Goal: Information Seeking & Learning: Find specific fact

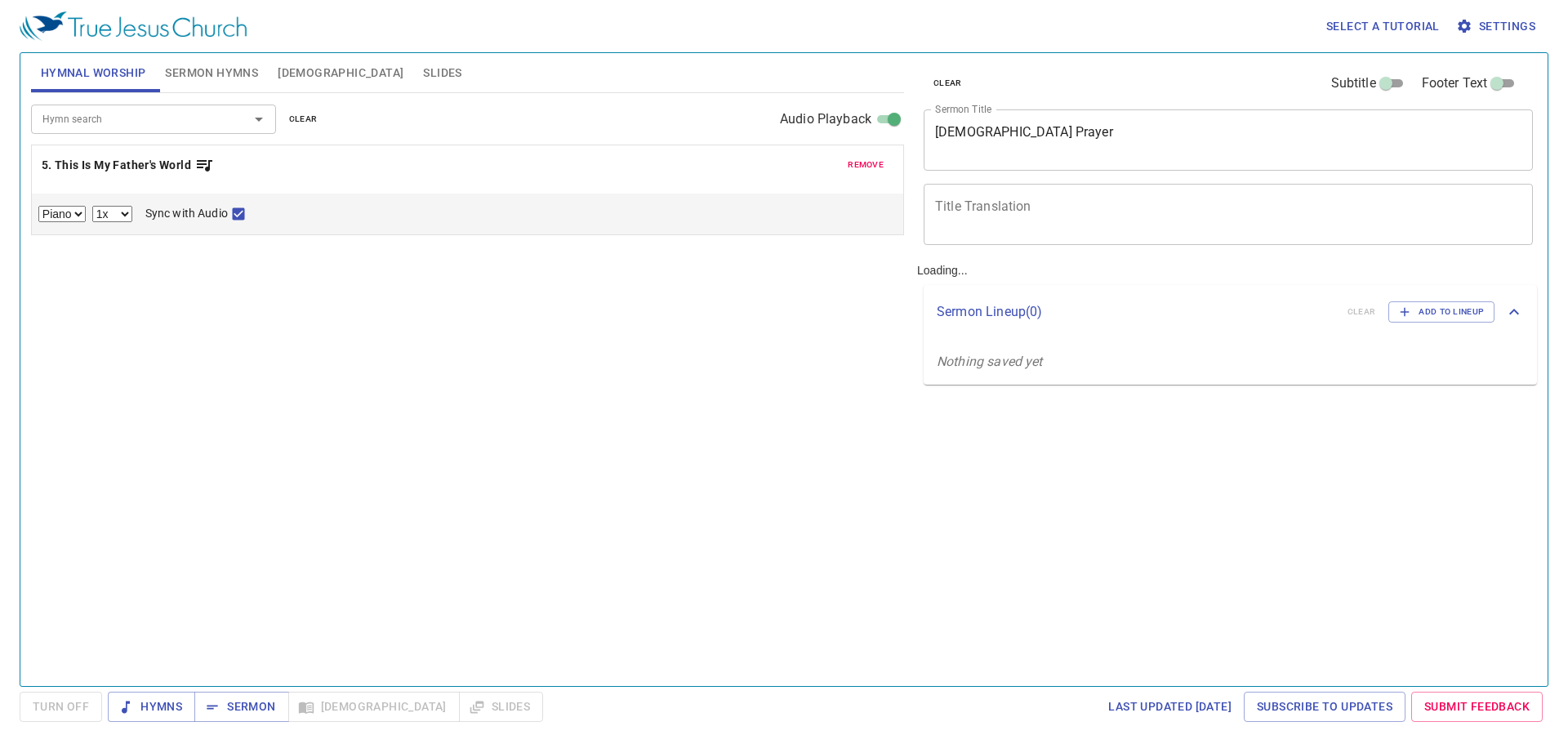
select select "1"
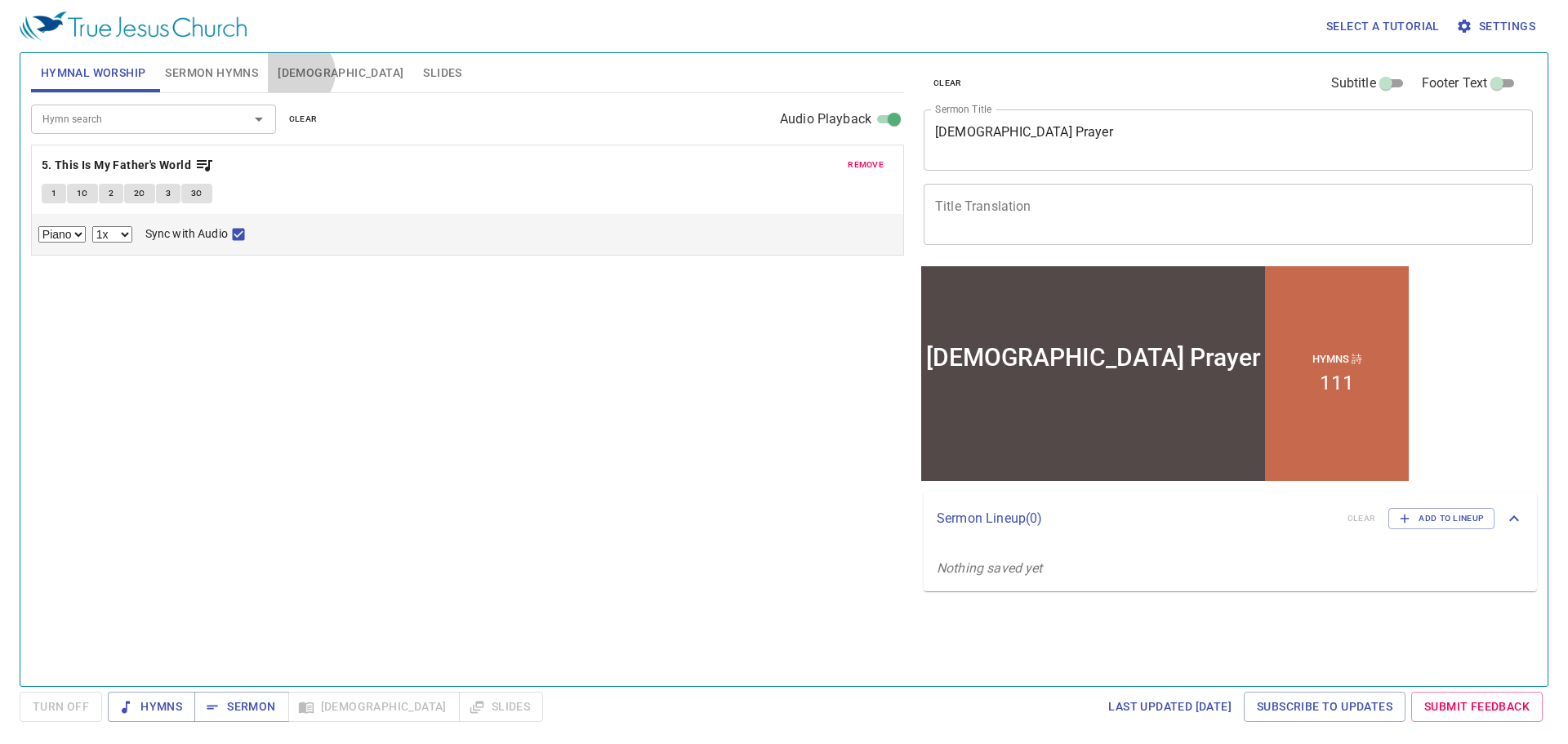
click at [299, 73] on span "[DEMOGRAPHIC_DATA]" at bounding box center [340, 73] width 126 height 21
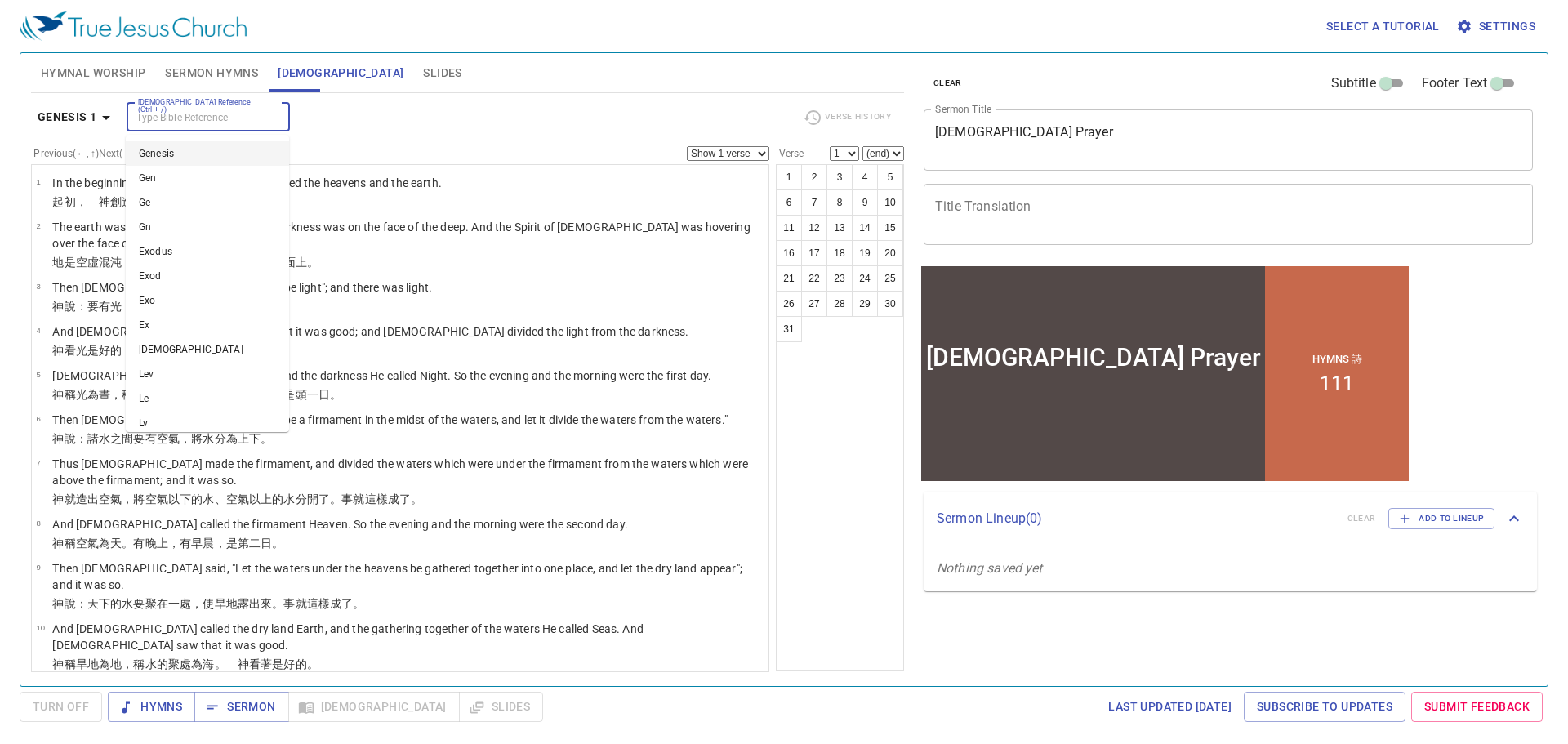
click at [178, 116] on input "[DEMOGRAPHIC_DATA] Reference (Ctrl + /)" at bounding box center [195, 117] width 127 height 19
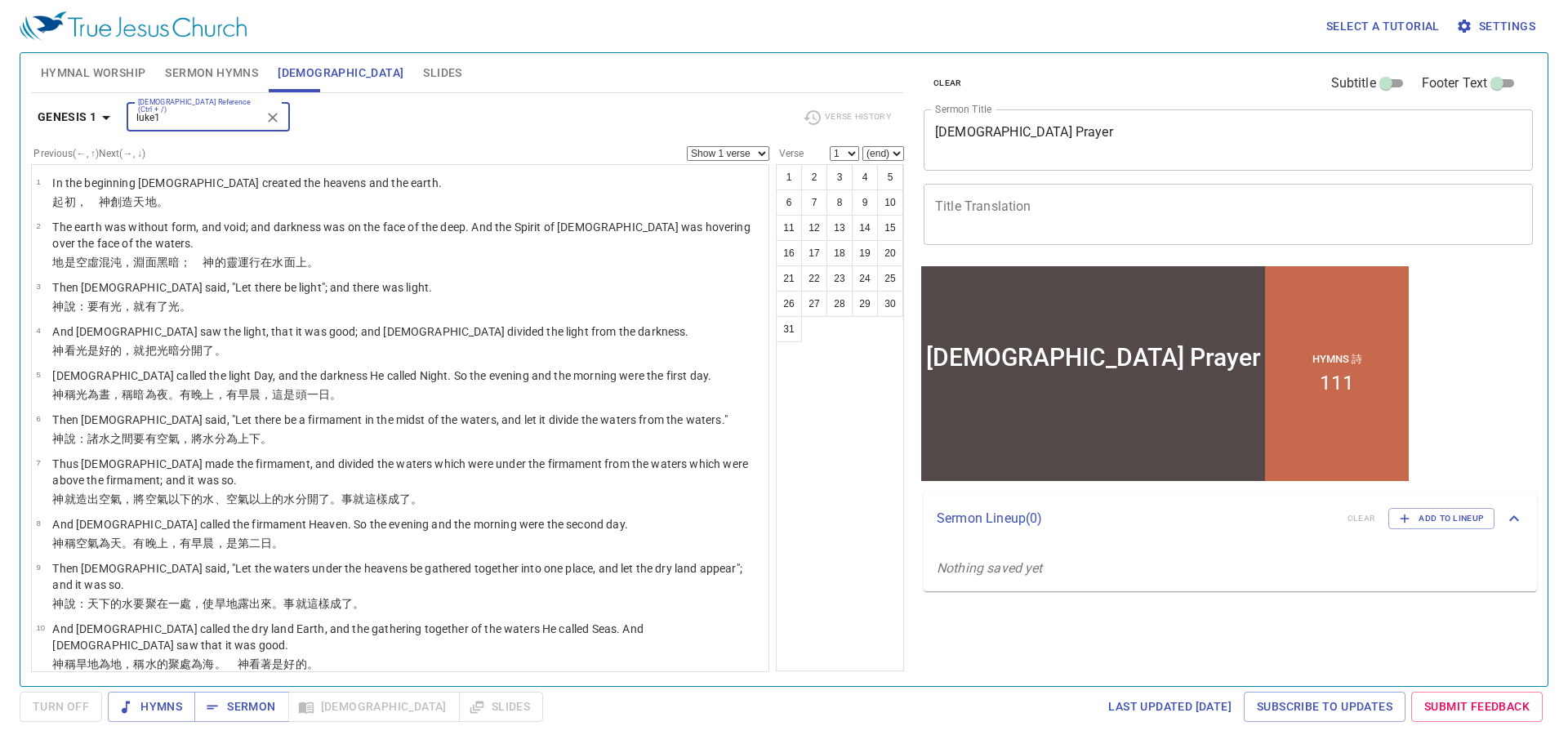
type input "luke1"
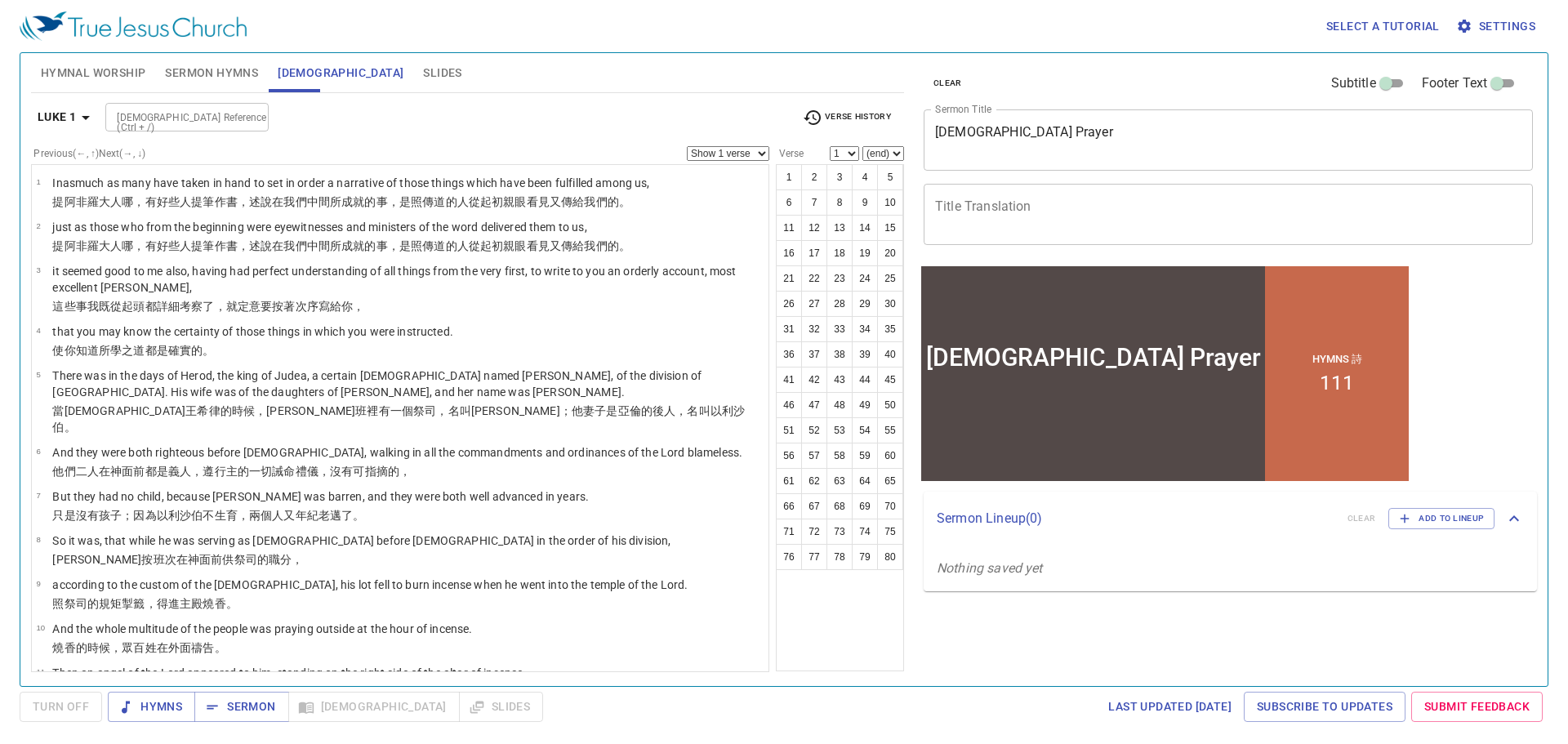
click at [742, 155] on select "Show 1 verse Show 2 verses Show 3 verses Show 4 verses Show 5 verses" at bounding box center [727, 154] width 82 height 15
select select "5"
click at [687, 147] on select "Show 1 verse Show 2 verses Show 3 verses Show 4 verses Show 5 verses" at bounding box center [727, 154] width 82 height 15
click at [787, 178] on button "1" at bounding box center [789, 178] width 26 height 26
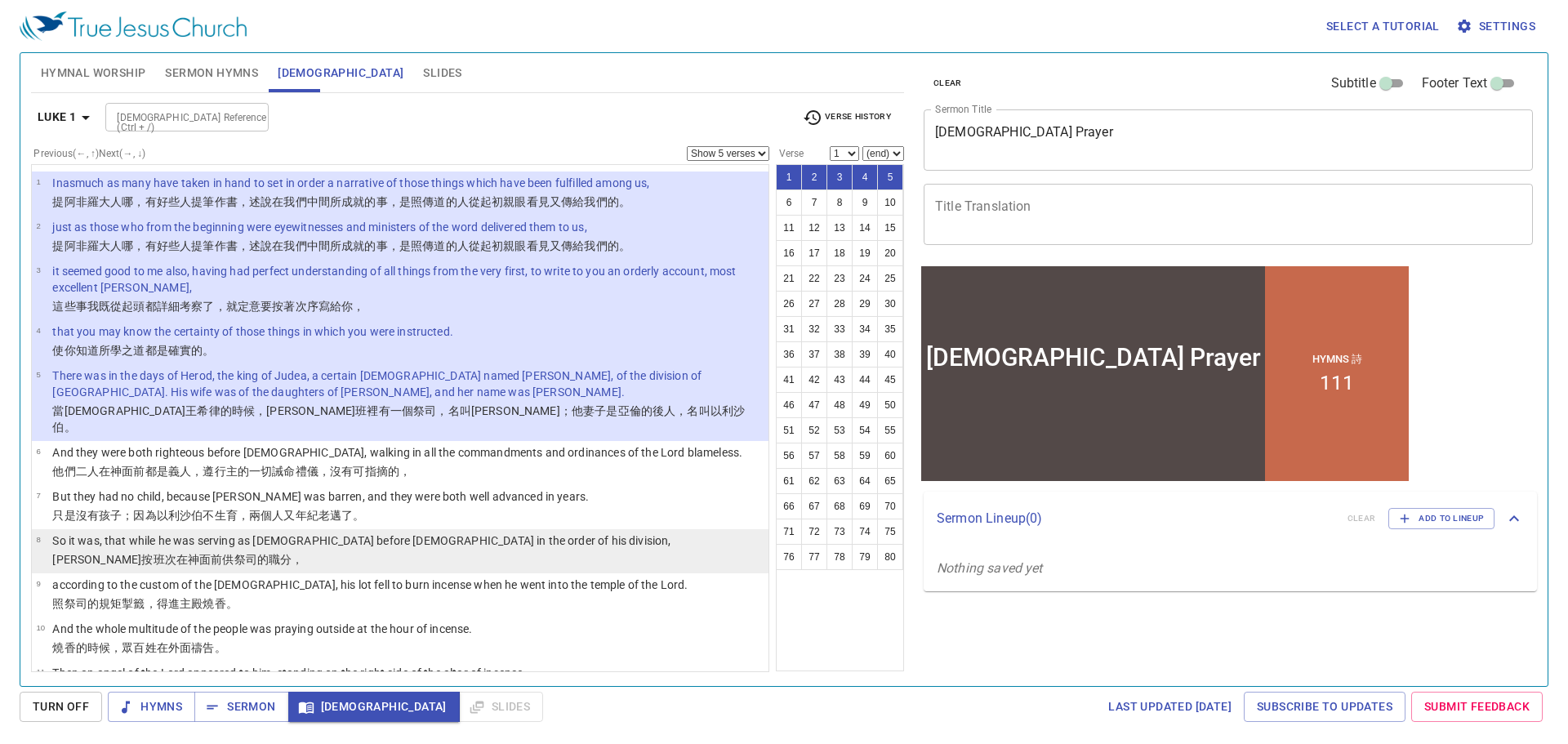
click at [103, 551] on p "撒迦利亞按 班 次 在神 面前 供祭司的職分 ，" at bounding box center [361, 559] width 618 height 16
select select "8"
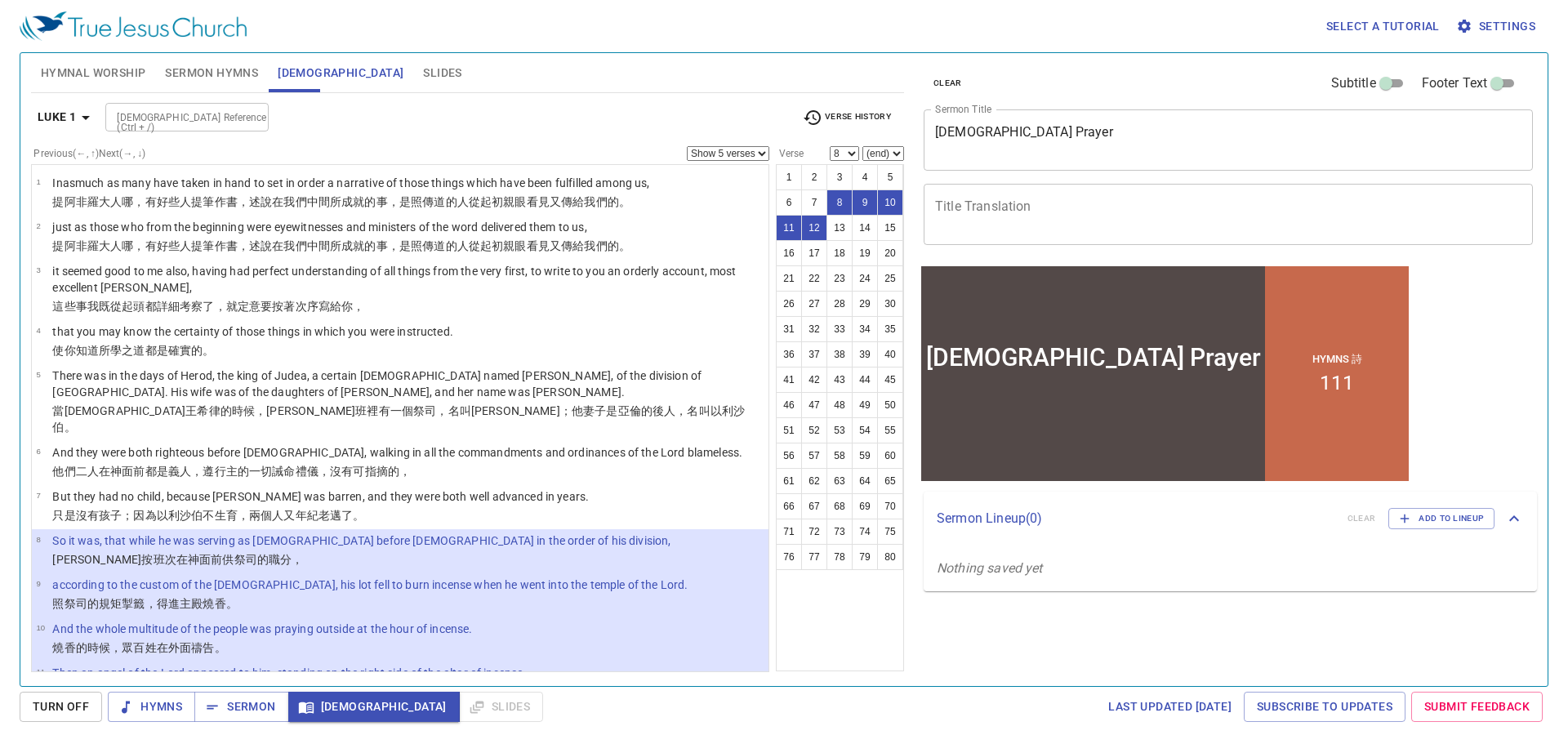
click at [194, 115] on input "[DEMOGRAPHIC_DATA] Reference (Ctrl + /)" at bounding box center [174, 117] width 127 height 19
type input "acts 12"
select select "1"
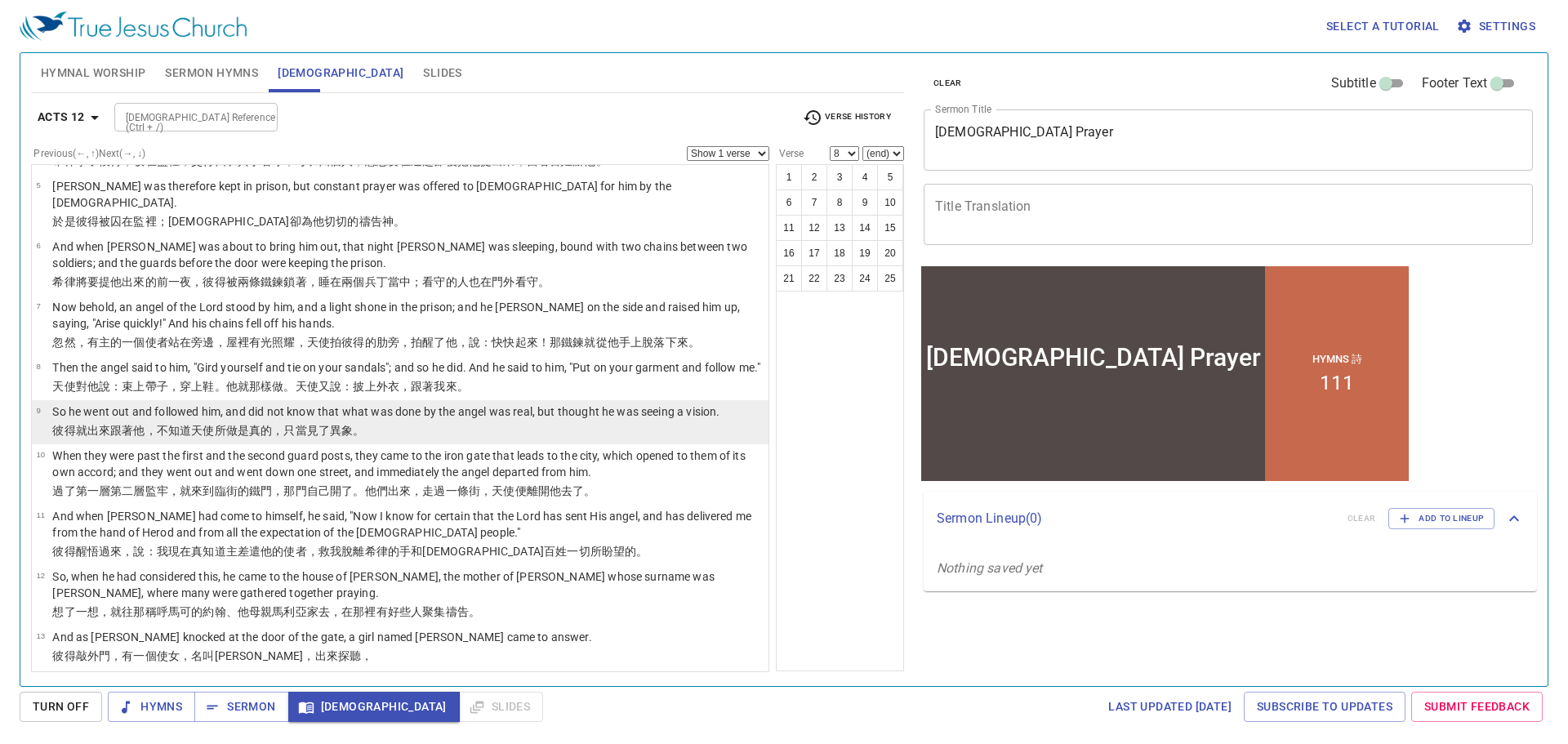
scroll to position [245, 0]
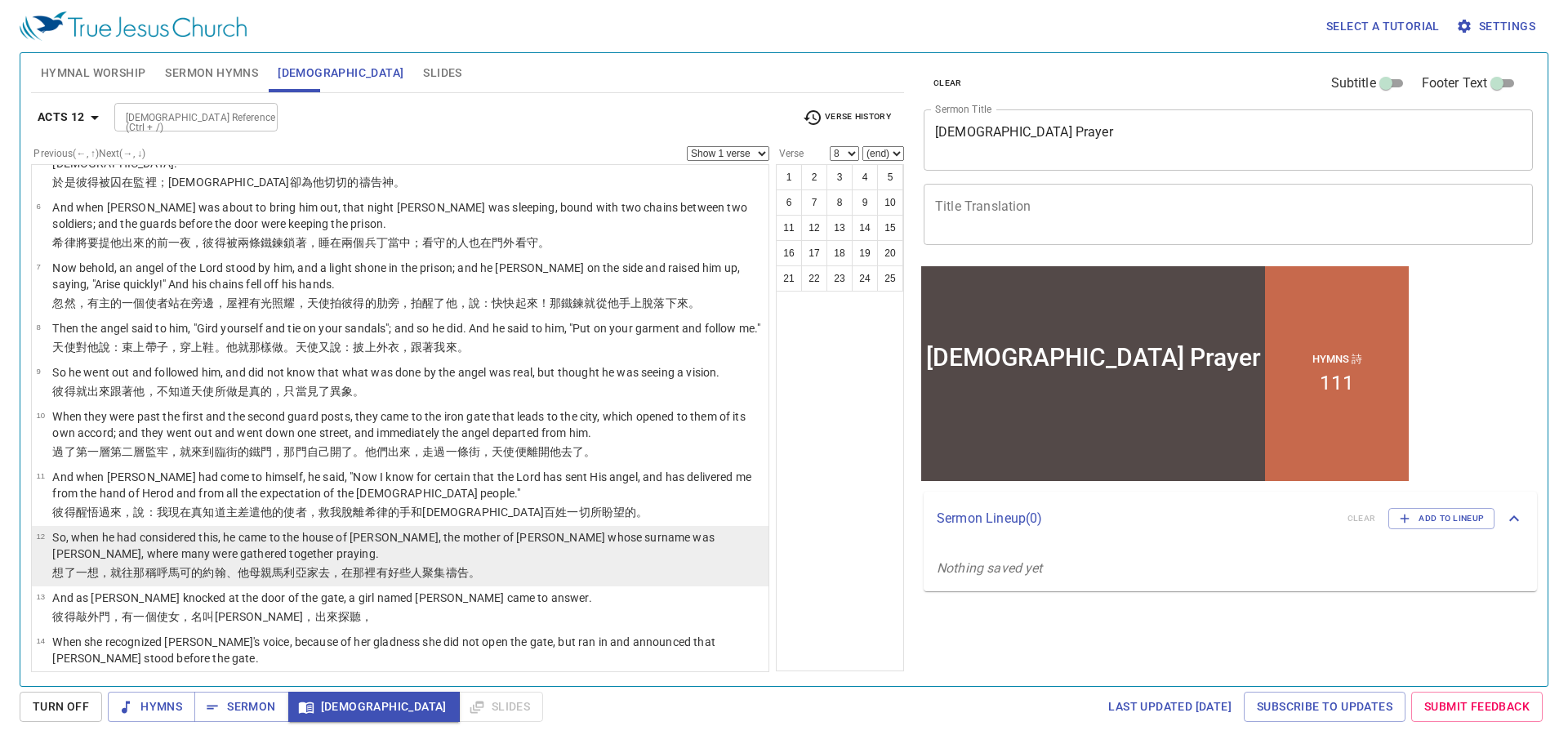
click at [195, 540] on p "So, when he had considered this, he came to the house of [PERSON_NAME], the mot…" at bounding box center [408, 545] width 711 height 33
select select "12"
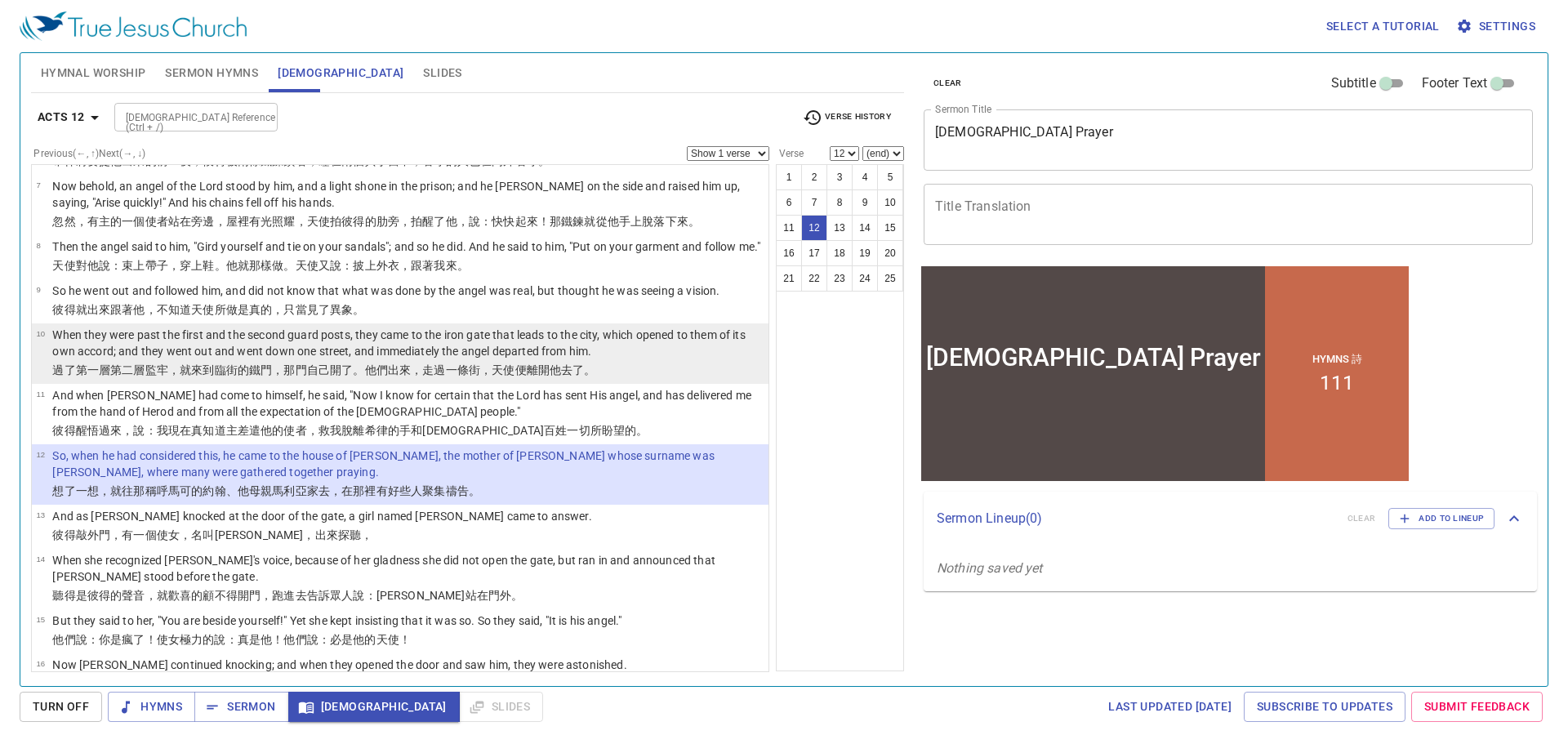
scroll to position [408, 0]
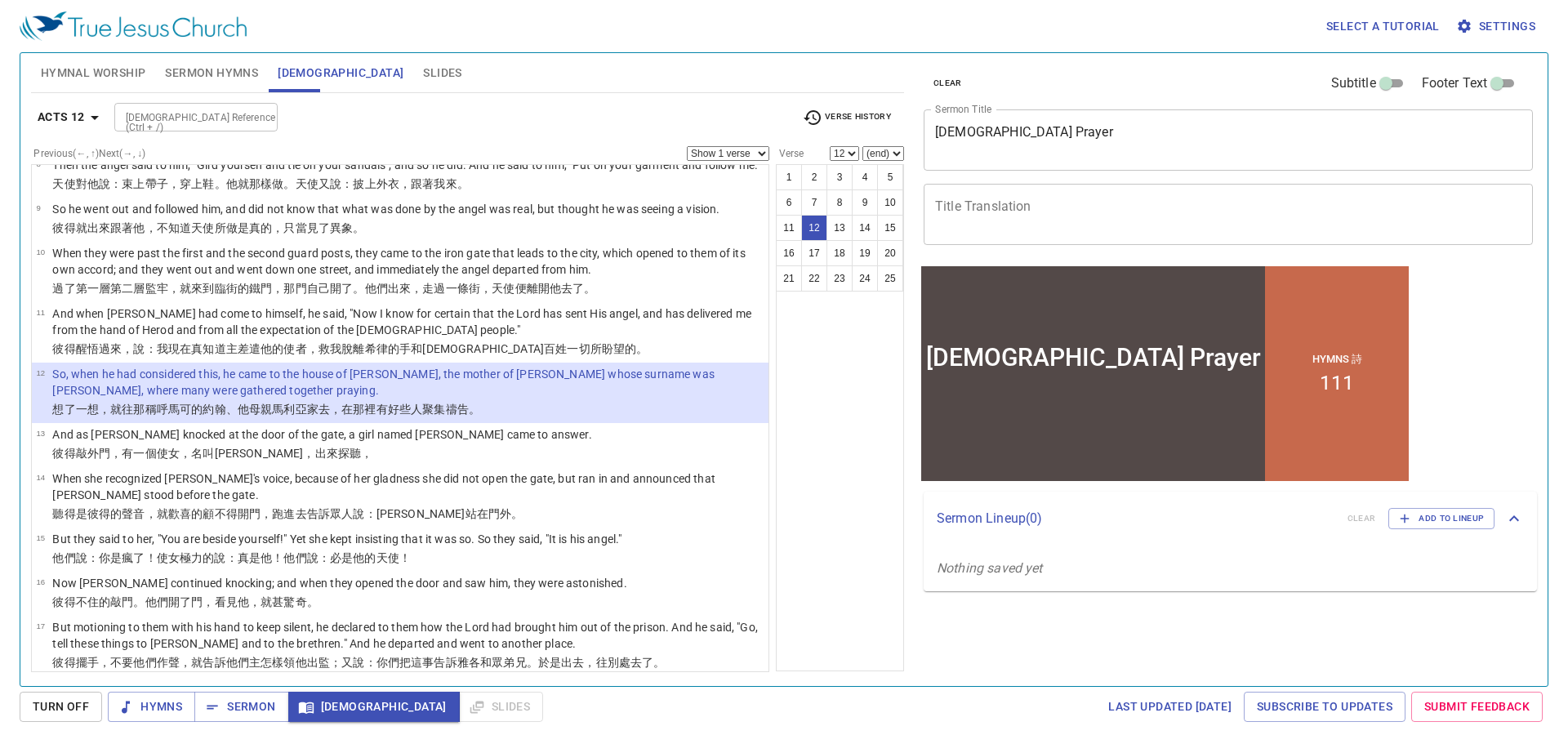
click at [710, 154] on select "Show 1 verse Show 2 verses Show 3 verses Show 4 verses Show 5 verses" at bounding box center [727, 154] width 82 height 15
select select "5"
click at [687, 147] on select "Show 1 verse Show 2 verses Show 3 verses Show 4 verses Show 5 verses" at bounding box center [727, 154] width 82 height 15
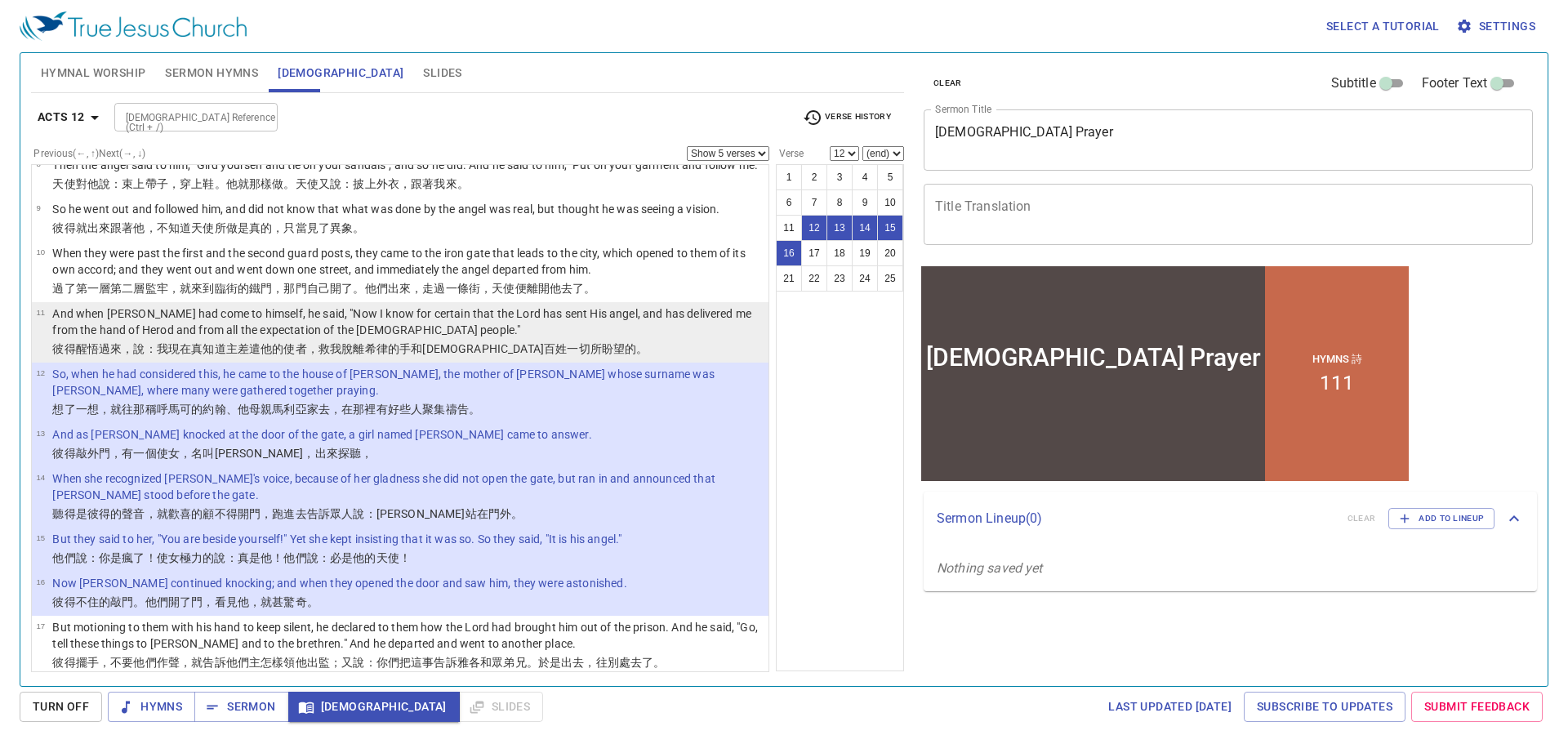
click at [294, 321] on p "And when [PERSON_NAME] had come to himself, he said, "Now I know for certain th…" at bounding box center [408, 321] width 711 height 33
select select "11"
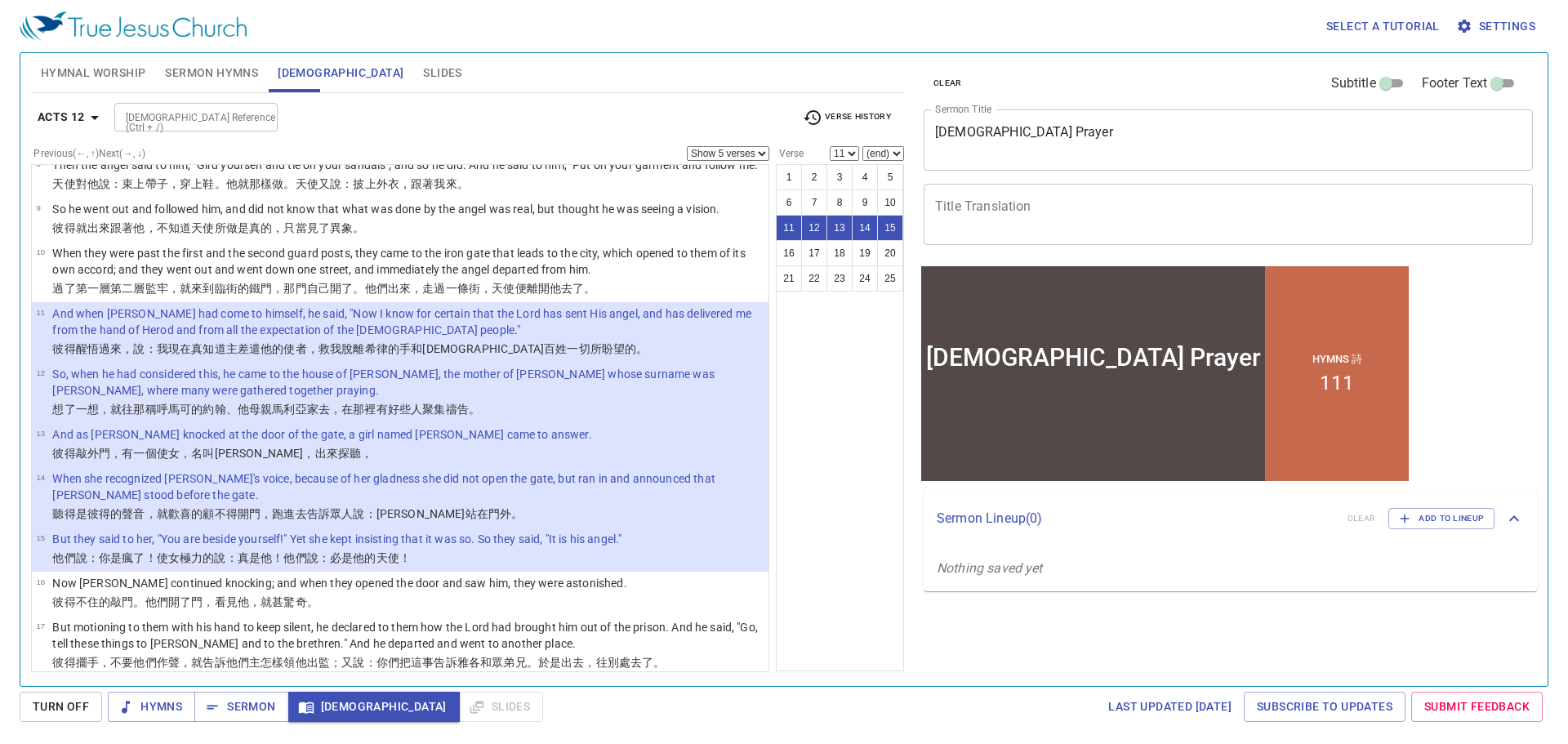
click at [1034, 355] on div "[DEMOGRAPHIC_DATA] Prayer" at bounding box center [1093, 356] width 335 height 28
click at [1033, 355] on div "[DEMOGRAPHIC_DATA] Prayer" at bounding box center [1093, 356] width 335 height 28
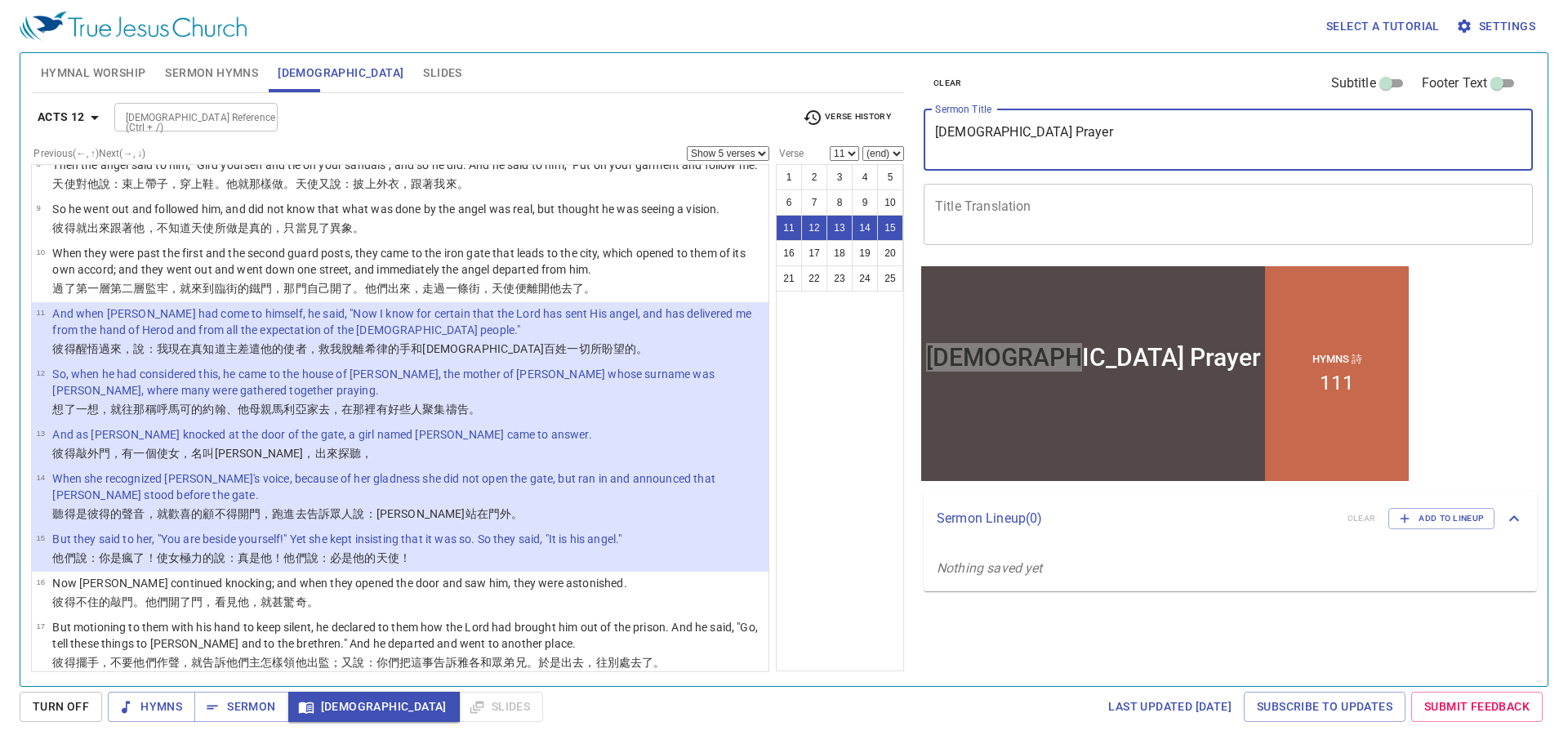
click at [963, 131] on textarea "[DEMOGRAPHIC_DATA] Prayer" at bounding box center [1228, 139] width 586 height 31
type textarea "Pastoral Prayer"
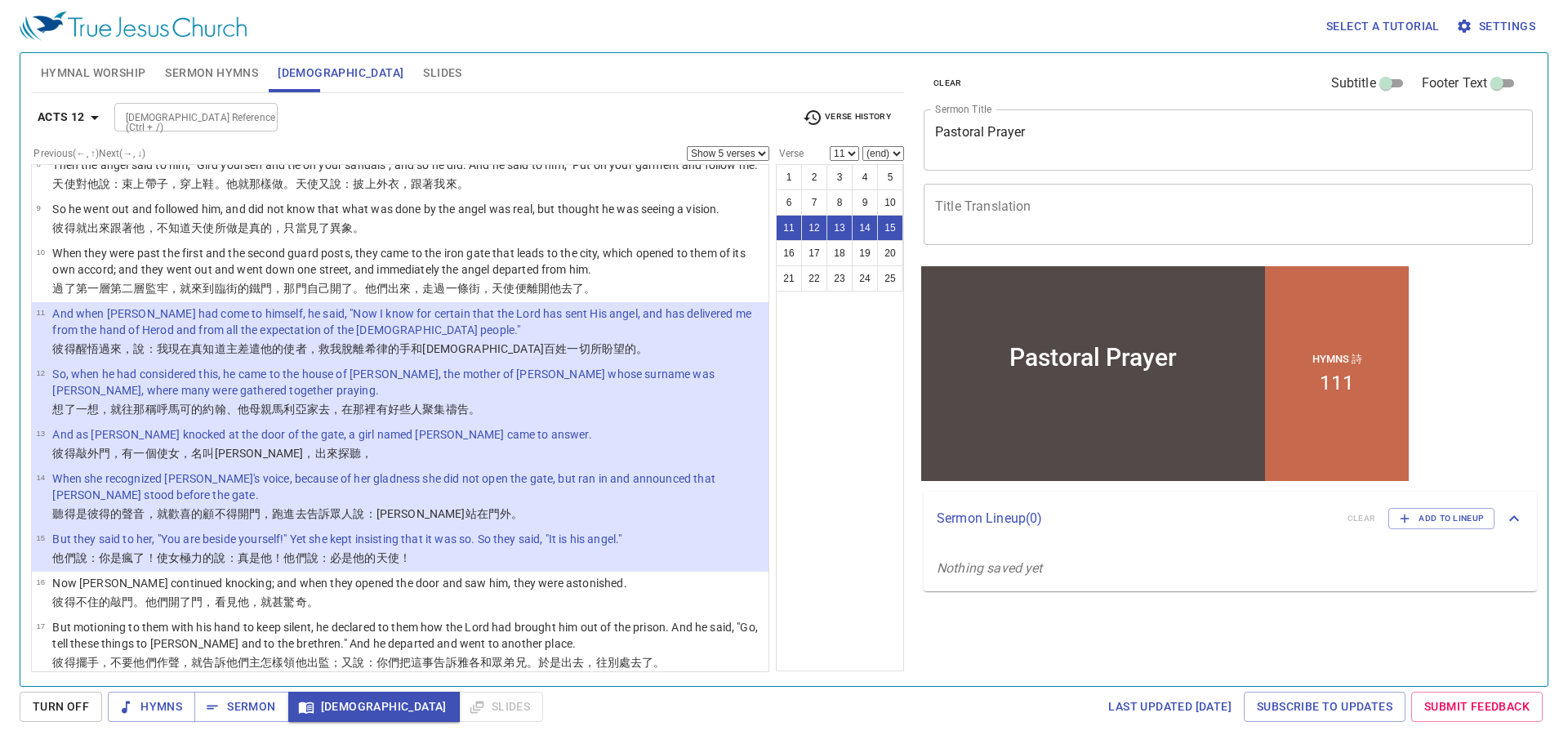
click at [1154, 562] on p "Nothing saved yet" at bounding box center [1230, 568] width 613 height 45
click at [438, 368] on p "So, when he had considered this, he came to the house of [PERSON_NAME], the mot…" at bounding box center [408, 382] width 711 height 33
select select "12"
